Goal: Transaction & Acquisition: Subscribe to service/newsletter

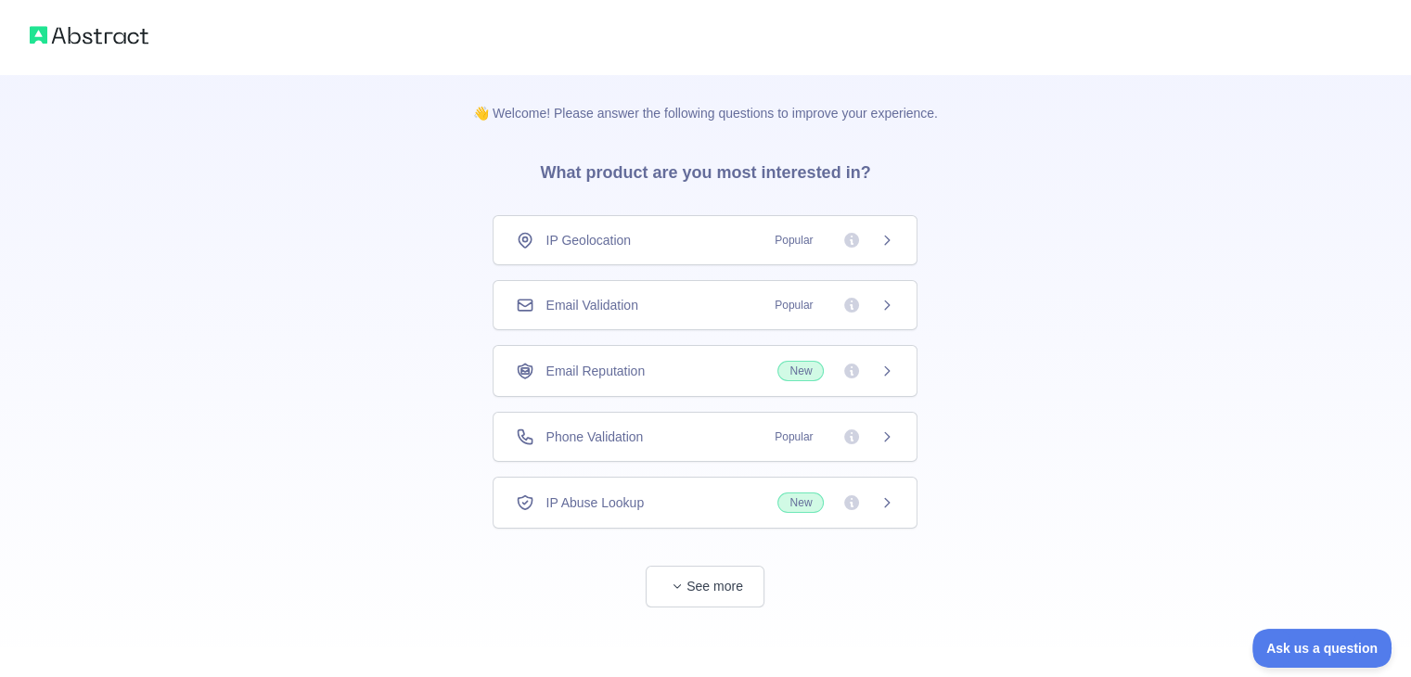
click at [878, 439] on span "Popular" at bounding box center [828, 437] width 131 height 19
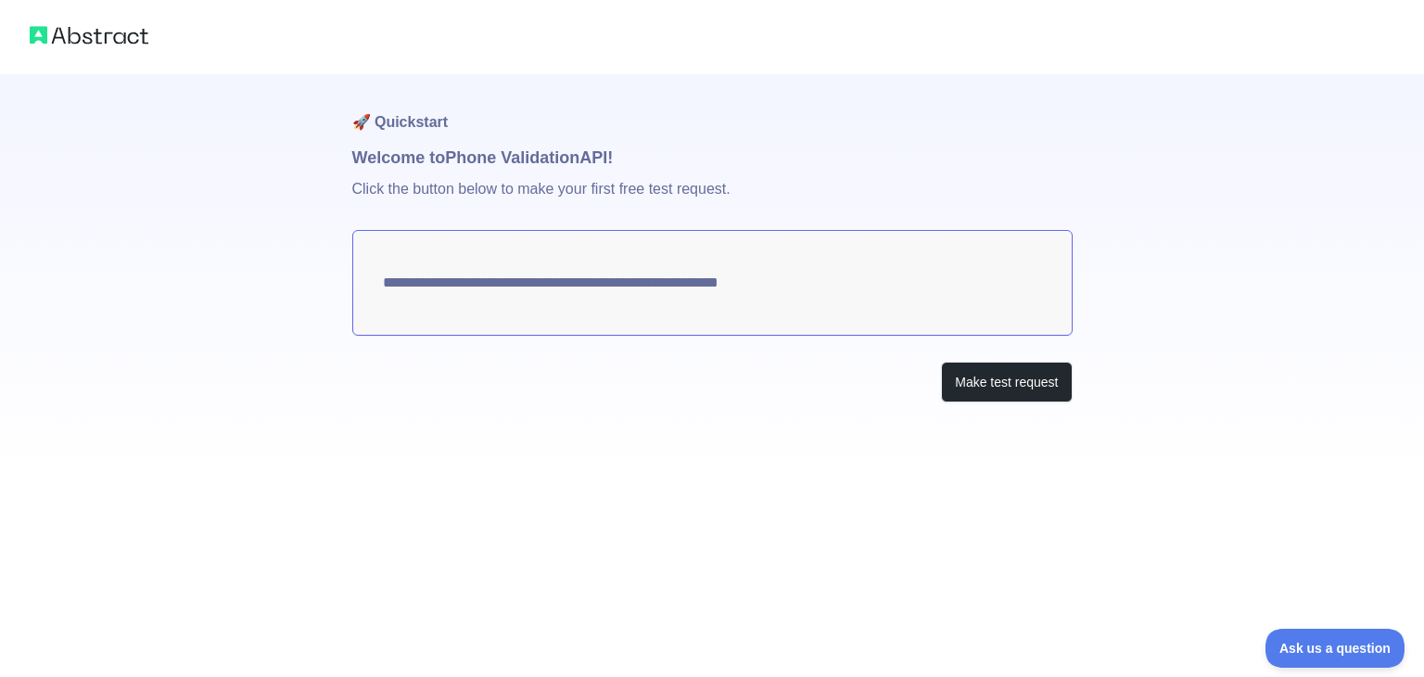
click at [821, 272] on textarea "**********" at bounding box center [712, 283] width 721 height 106
click at [1005, 390] on button "Make test request" at bounding box center [1006, 383] width 131 height 42
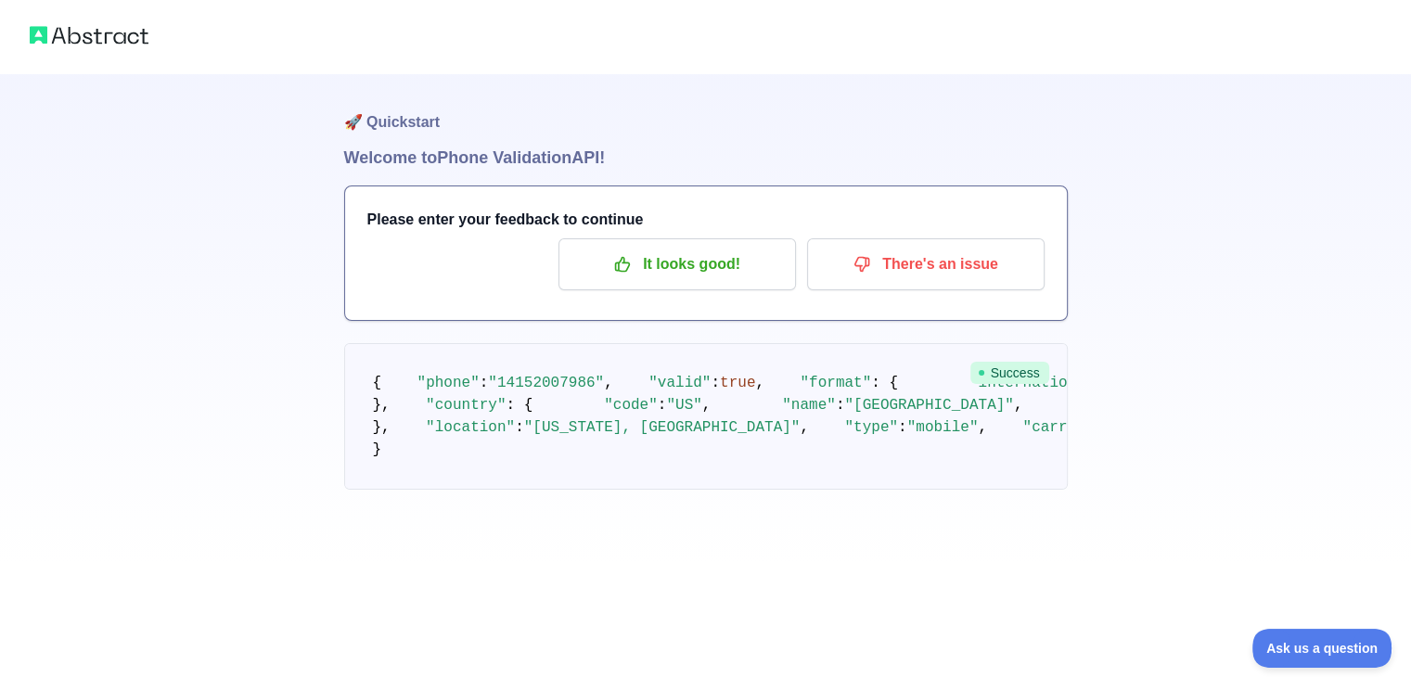
scroll to position [153, 0]
click at [1112, 375] on span ""[PHONE_NUMBER]"" at bounding box center [1183, 383] width 143 height 17
click at [530, 211] on h3 "Please enter your feedback to continue" at bounding box center [705, 220] width 677 height 22
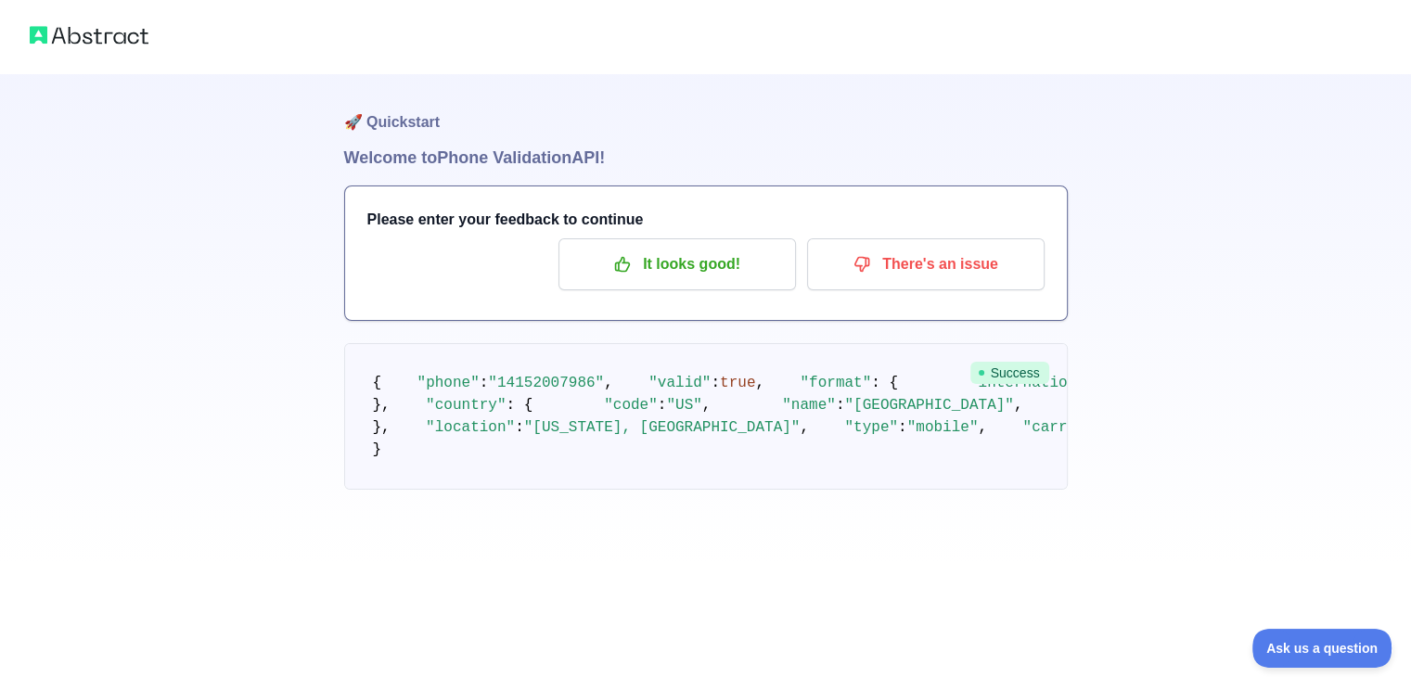
scroll to position [33, 0]
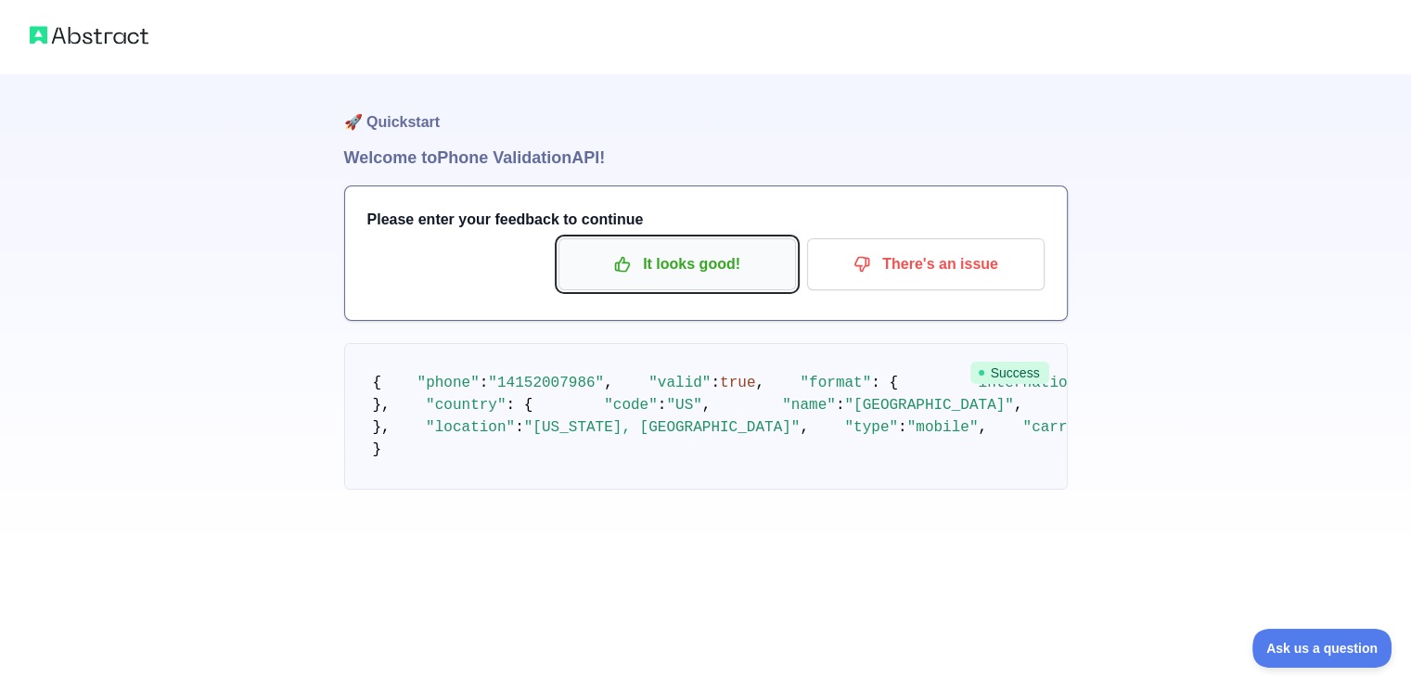
click at [746, 249] on p "It looks good!" at bounding box center [677, 265] width 210 height 32
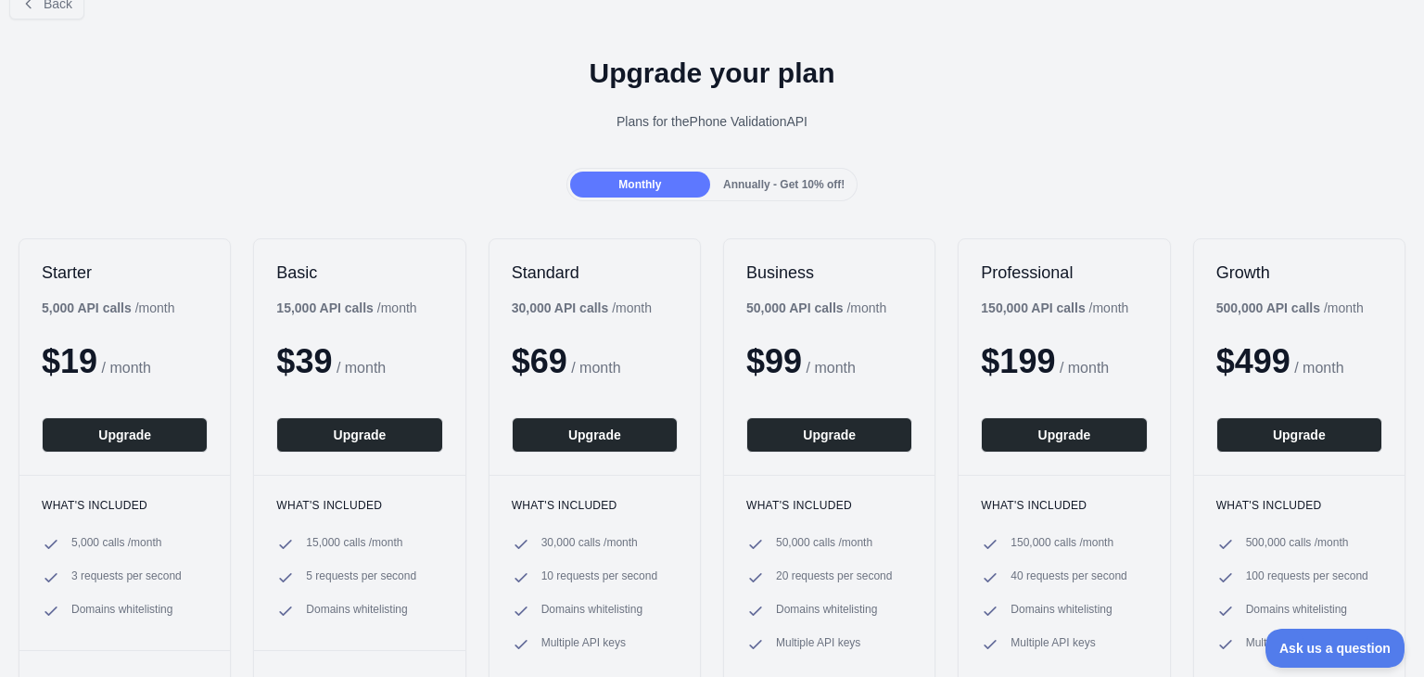
scroll to position [32, 0]
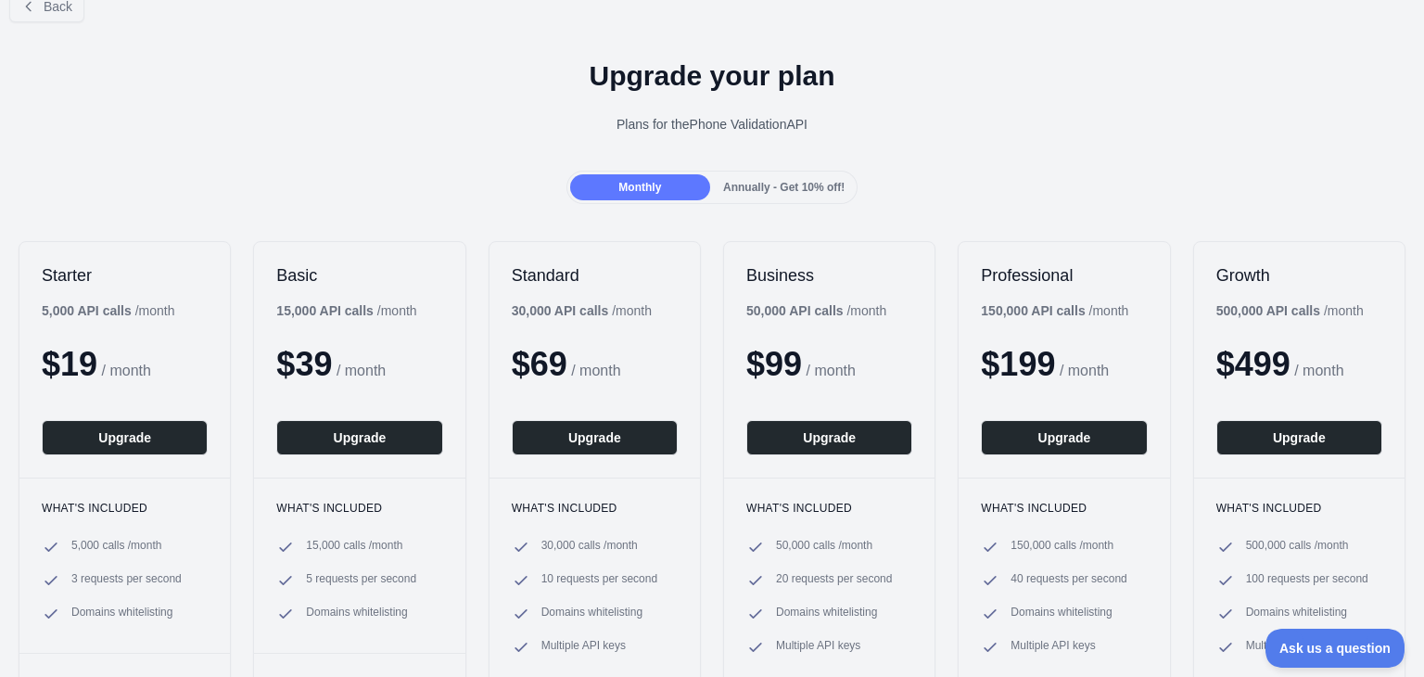
click at [789, 185] on span "Annually - Get 10% off!" at bounding box center [783, 187] width 121 height 13
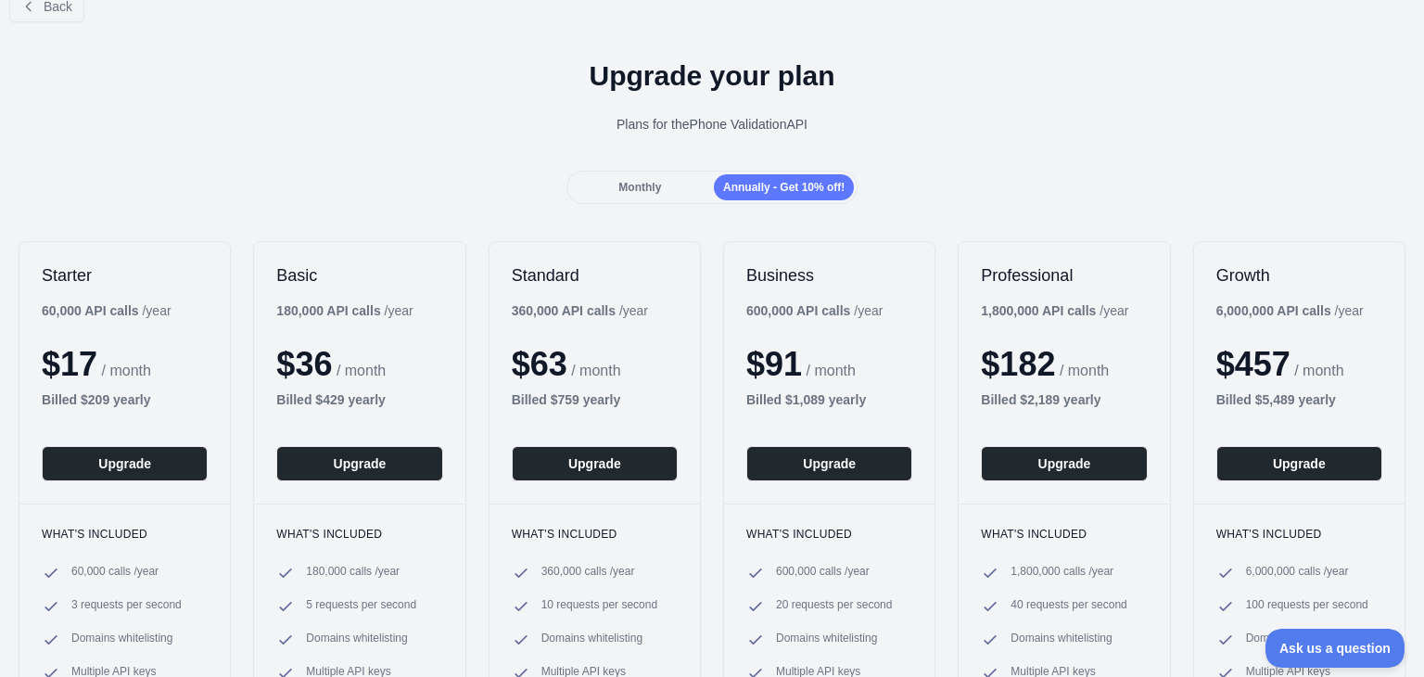
click at [627, 189] on span "Monthly" at bounding box center [640, 187] width 43 height 13
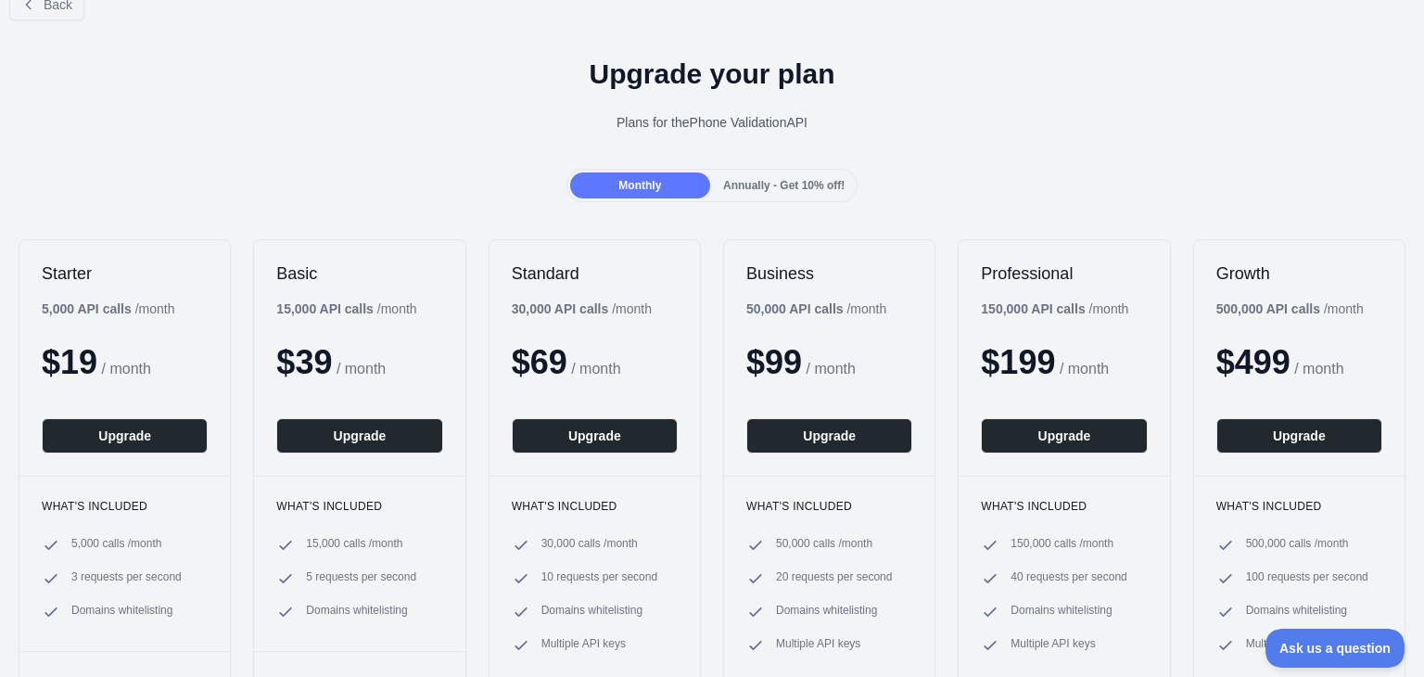
scroll to position [33, 0]
click at [770, 180] on span "Annually - Get 10% off!" at bounding box center [783, 185] width 121 height 13
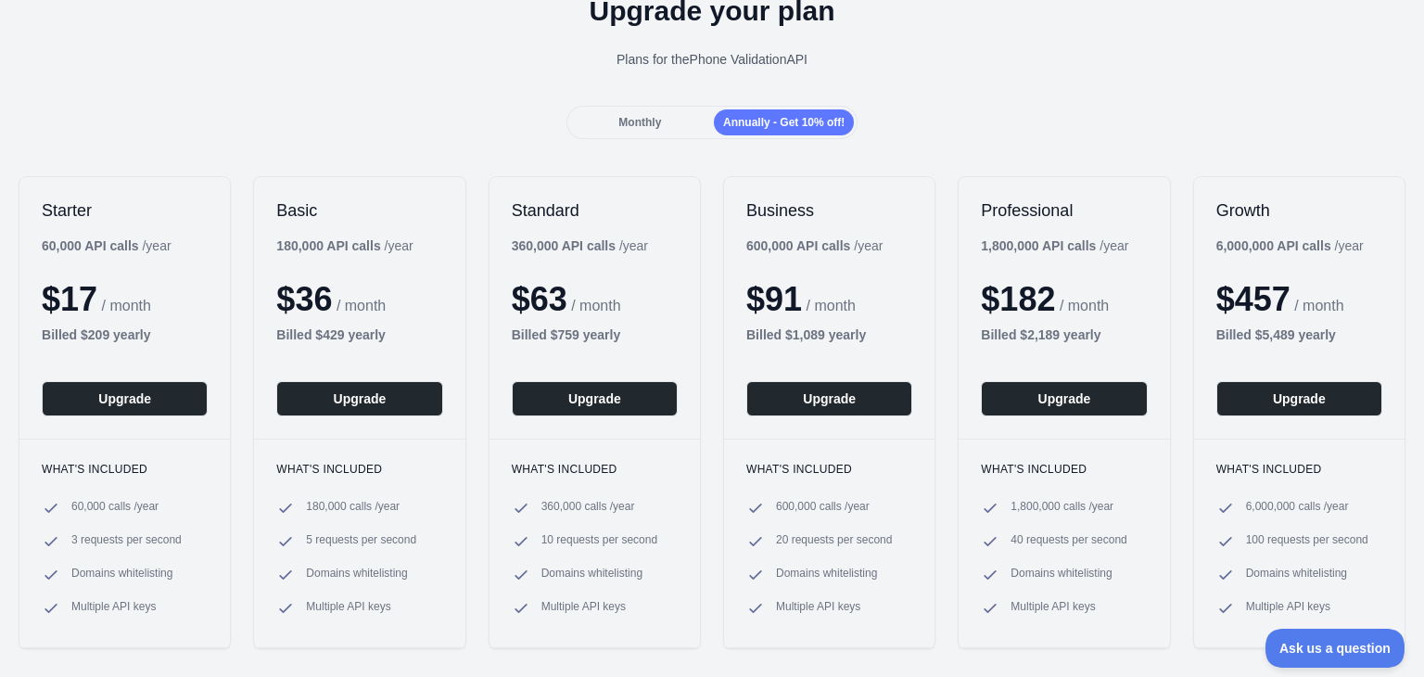
scroll to position [97, 0]
click at [654, 116] on span "Monthly" at bounding box center [640, 121] width 43 height 13
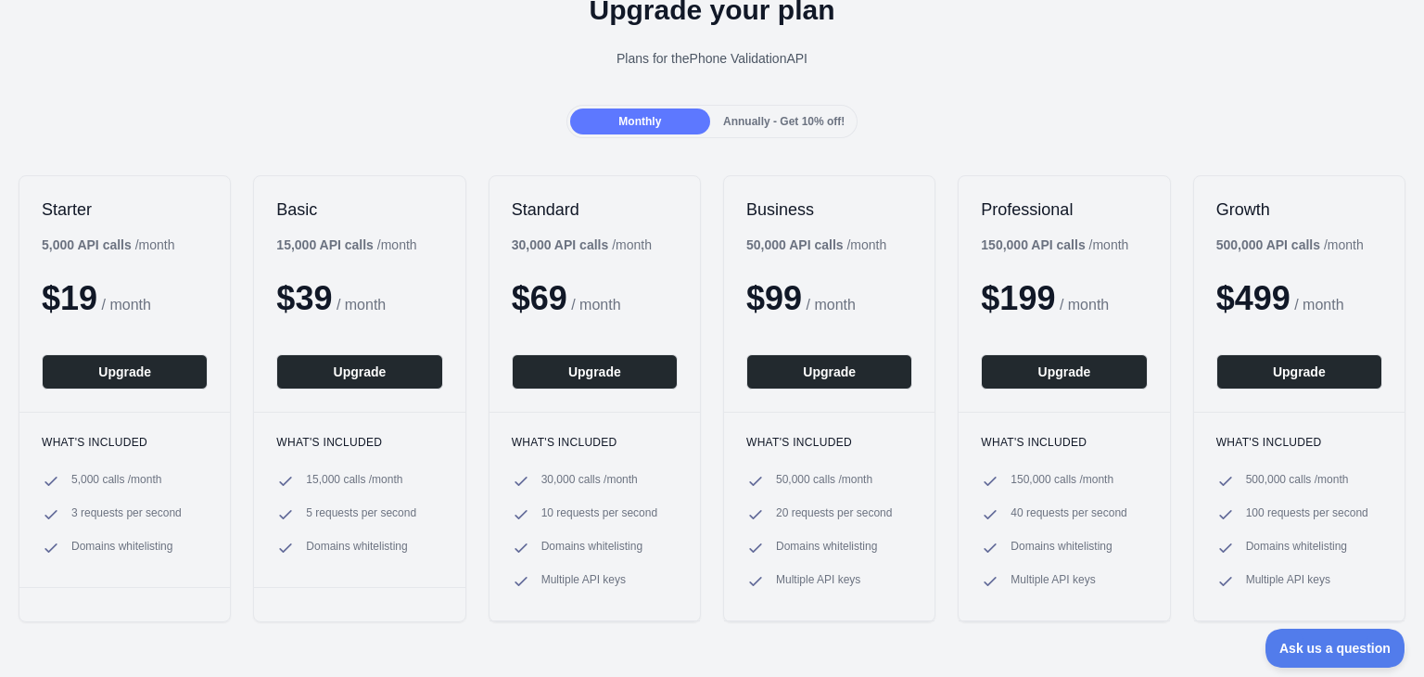
click at [781, 116] on span "Annually - Get 10% off!" at bounding box center [783, 121] width 121 height 13
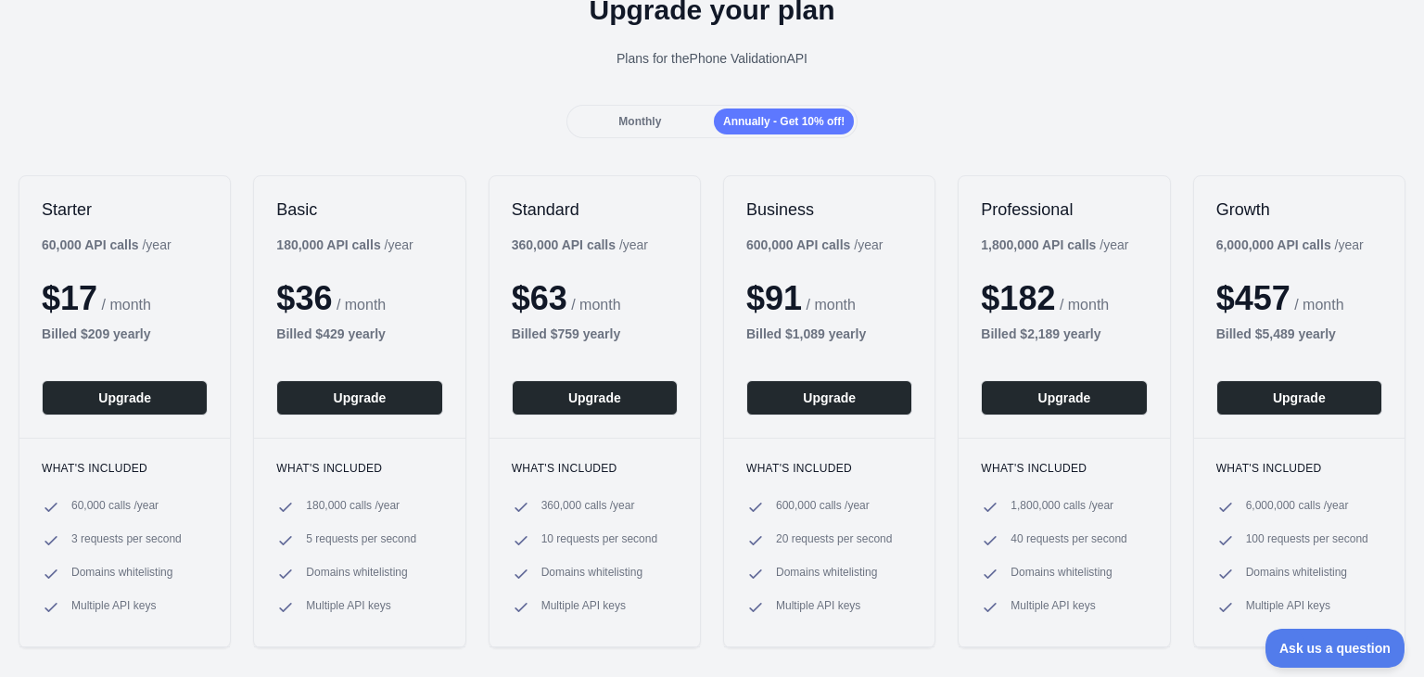
click at [656, 126] on span "Monthly" at bounding box center [640, 121] width 43 height 13
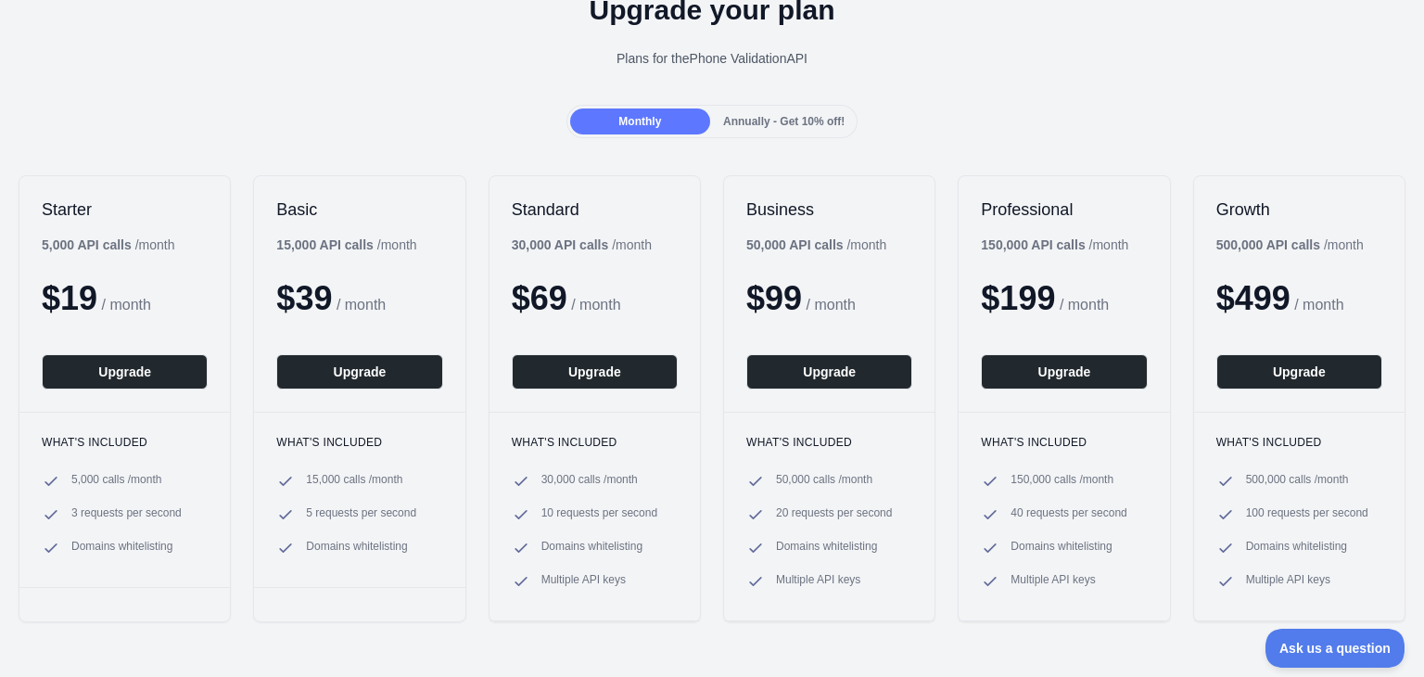
scroll to position [0, 0]
